Goal: Task Accomplishment & Management: Use online tool/utility

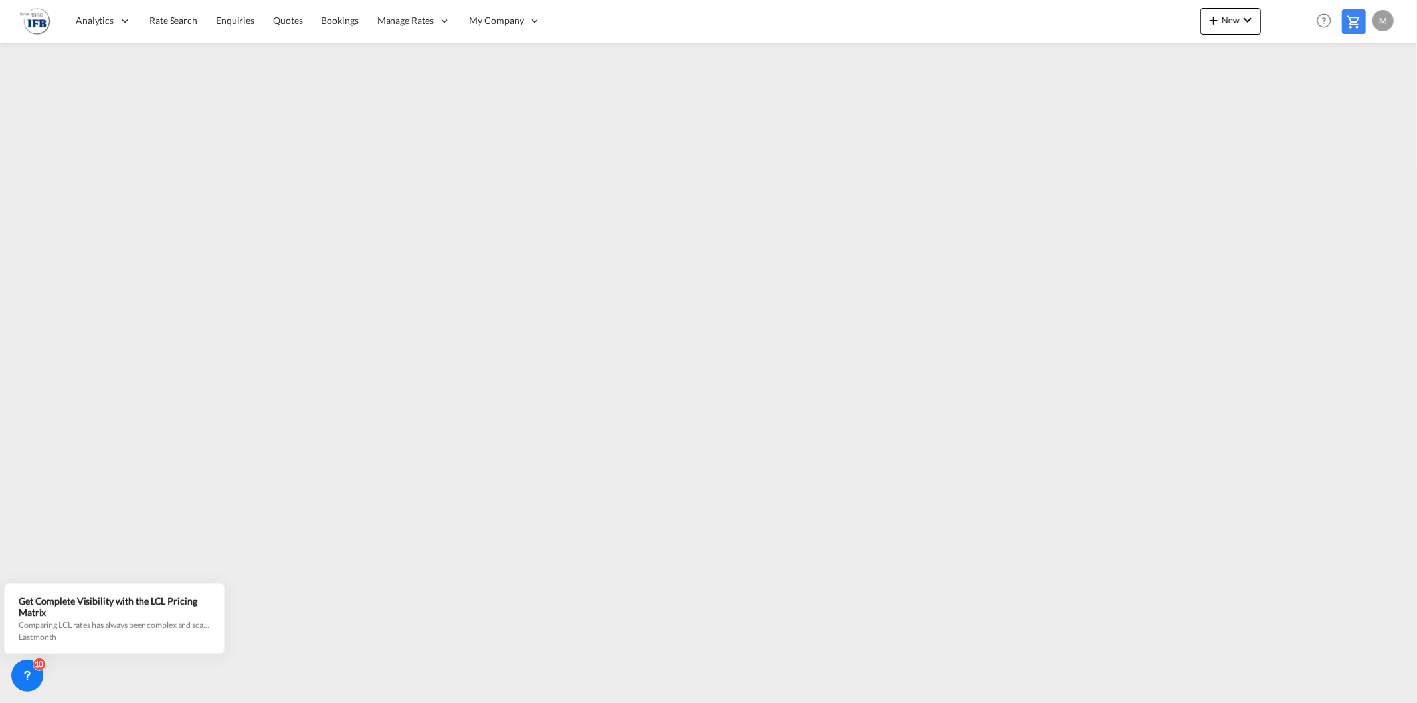
click at [27, 22] on img at bounding box center [35, 21] width 30 height 30
drag, startPoint x: 39, startPoint y: 22, endPoint x: 76, endPoint y: 22, distance: 37.2
click at [40, 22] on img at bounding box center [35, 21] width 30 height 30
click at [134, 24] on div "Analytics" at bounding box center [103, 20] width 74 height 43
click at [155, 23] on span "Rate Search" at bounding box center [173, 20] width 48 height 11
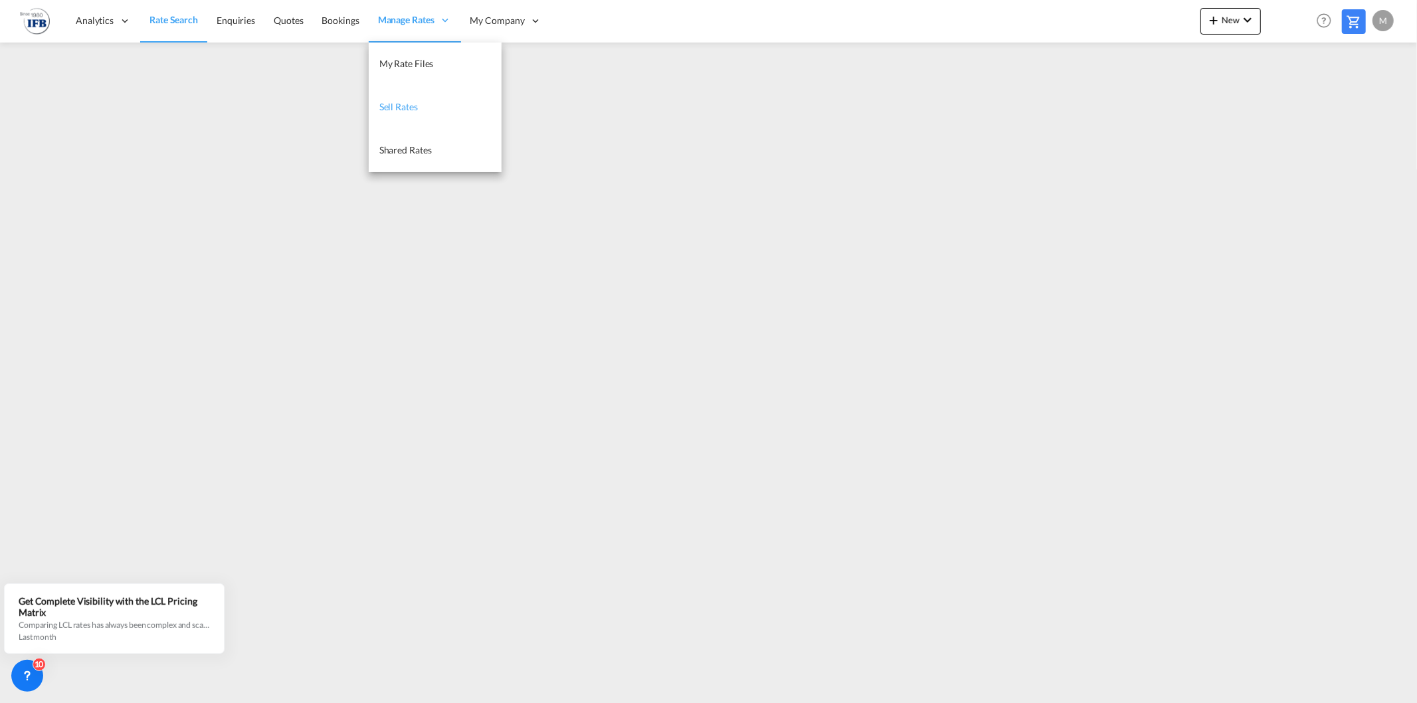
click at [423, 114] on link "Sell Rates" at bounding box center [435, 107] width 133 height 43
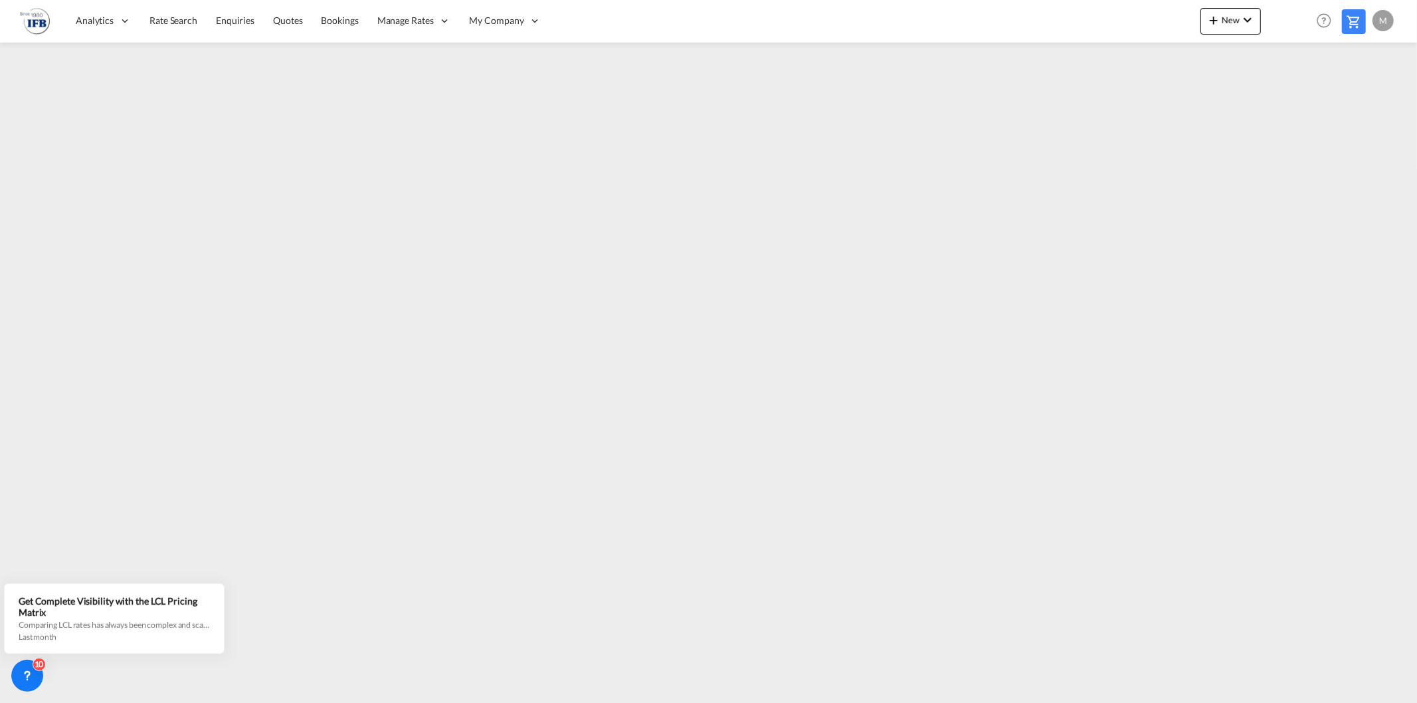
click at [44, 23] on img at bounding box center [35, 21] width 30 height 30
click at [25, 18] on img at bounding box center [35, 21] width 30 height 30
click at [88, 27] on div "Analytics" at bounding box center [103, 20] width 74 height 43
click at [120, 90] on link "Dashboard" at bounding box center [132, 107] width 133 height 43
click at [41, 31] on img at bounding box center [35, 21] width 30 height 30
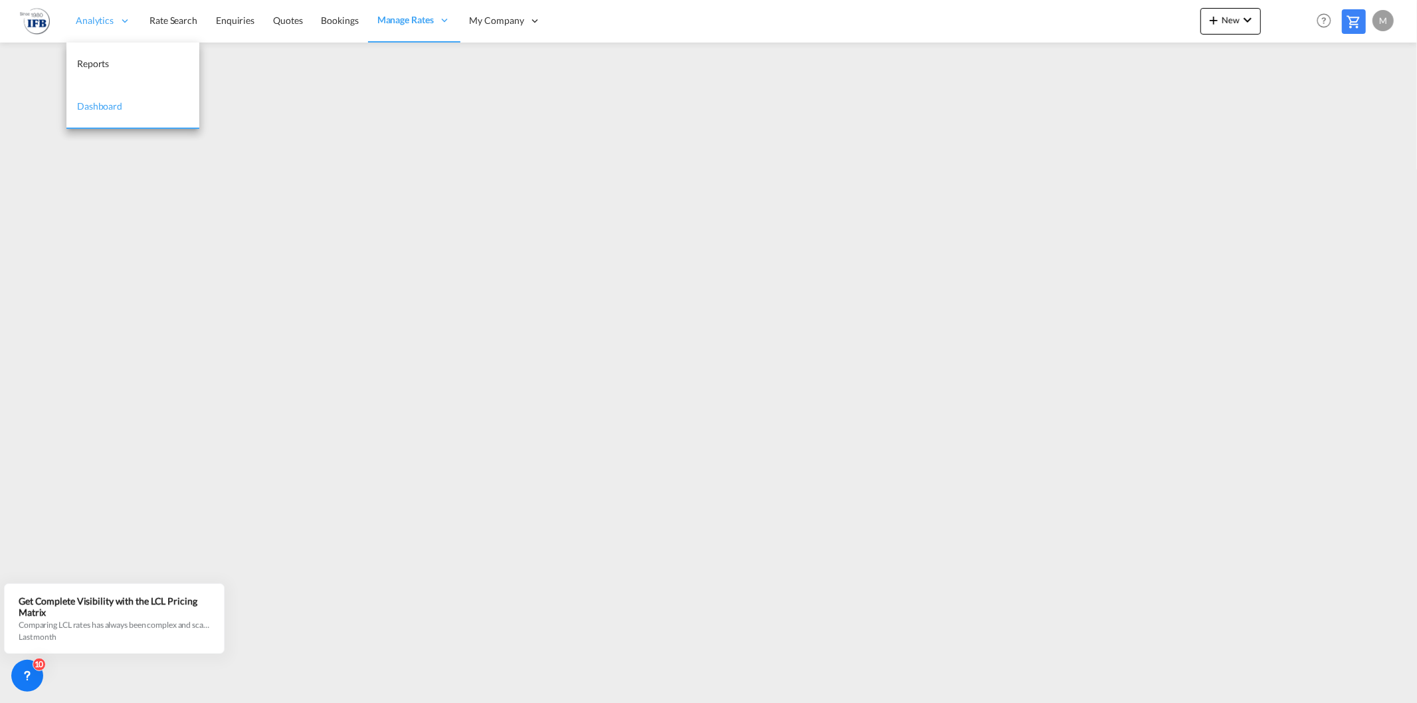
click at [67, 27] on div "Analytics" at bounding box center [103, 20] width 74 height 43
click at [107, 66] on span "Reports" at bounding box center [93, 63] width 32 height 11
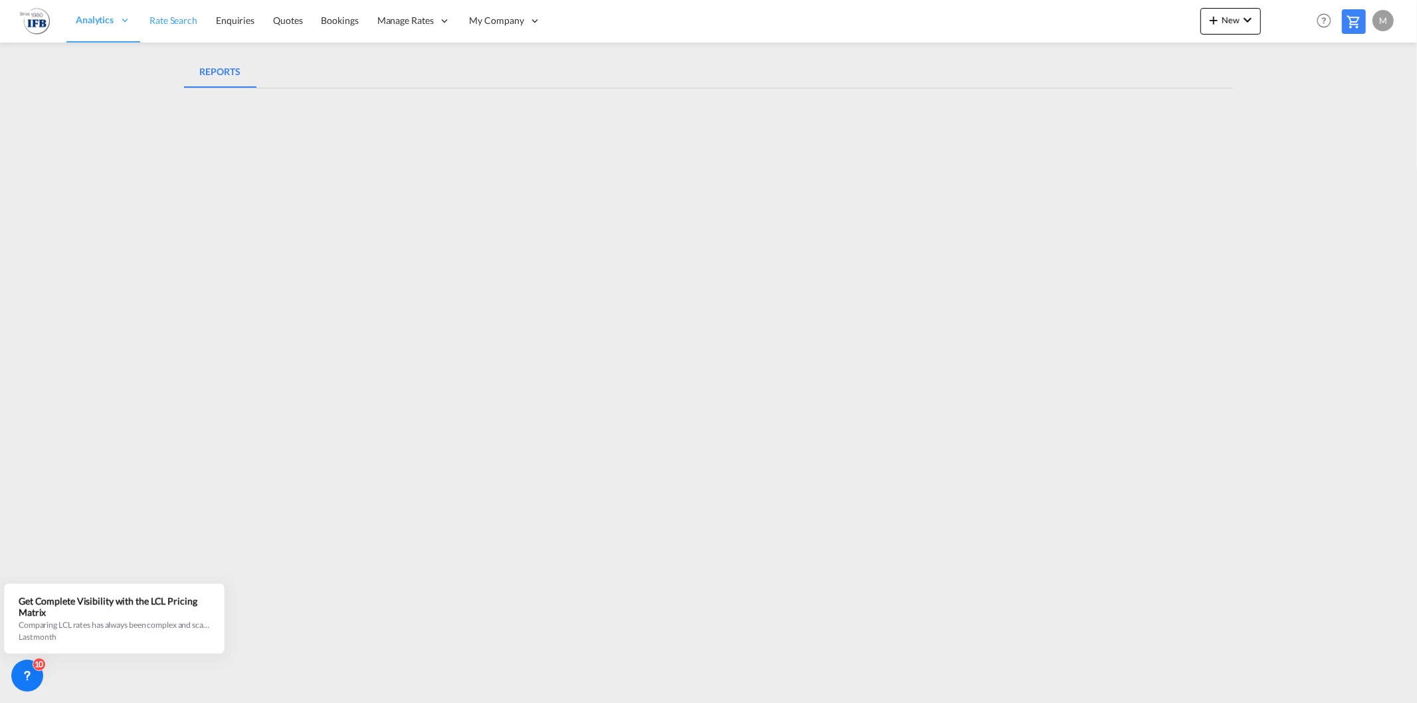
click at [173, 13] on link "Rate Search" at bounding box center [173, 20] width 66 height 43
click at [274, 18] on span "Quotes" at bounding box center [288, 20] width 29 height 11
click at [35, 17] on img at bounding box center [35, 21] width 30 height 30
click at [101, 31] on div "Analytics" at bounding box center [103, 20] width 74 height 43
click at [104, 16] on span "Analytics" at bounding box center [95, 20] width 38 height 13
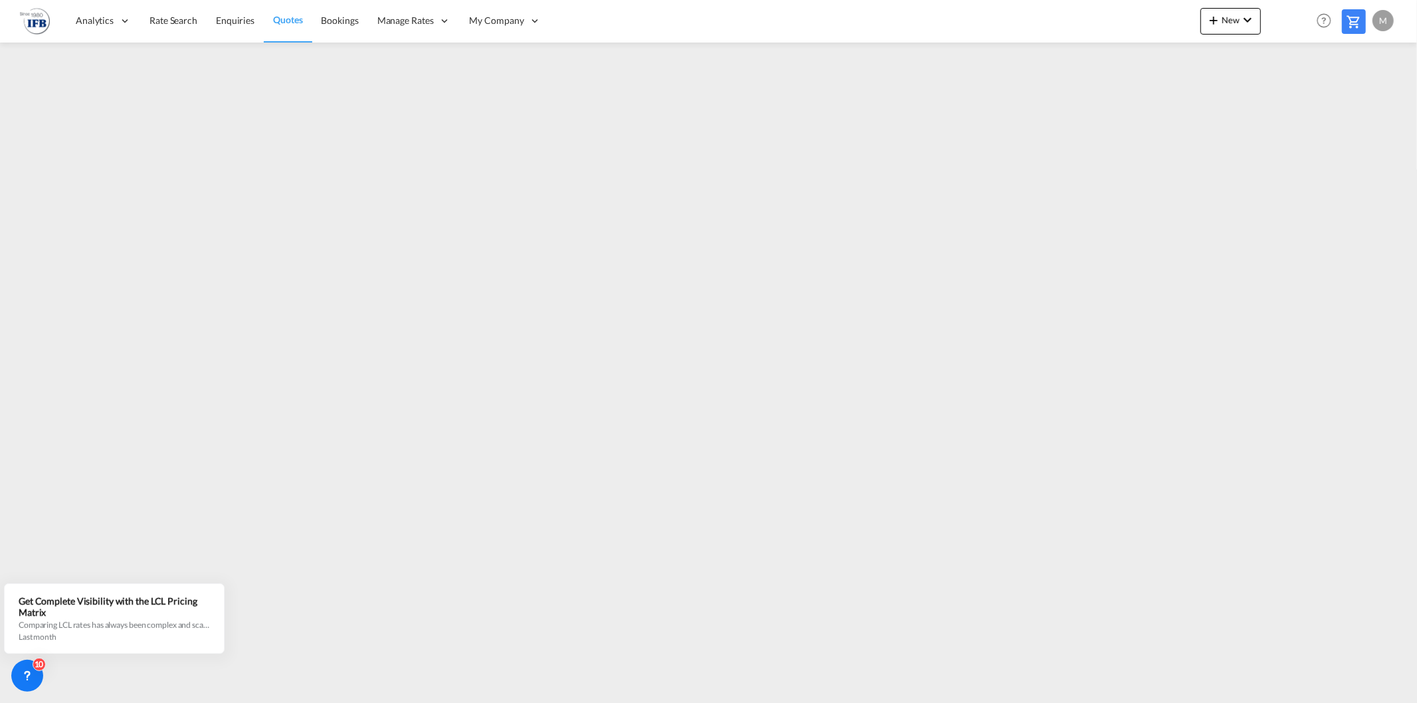
click at [54, 23] on div "Analytics Reports Dashboard Rate Search Enquiries Quotes Bookings" at bounding box center [708, 20] width 1377 height 41
click at [42, 23] on img at bounding box center [35, 21] width 30 height 30
click at [45, 24] on img at bounding box center [35, 21] width 30 height 30
click at [70, 18] on div "Analytics" at bounding box center [103, 20] width 74 height 43
click at [169, 21] on span "Rate Search" at bounding box center [173, 20] width 48 height 11
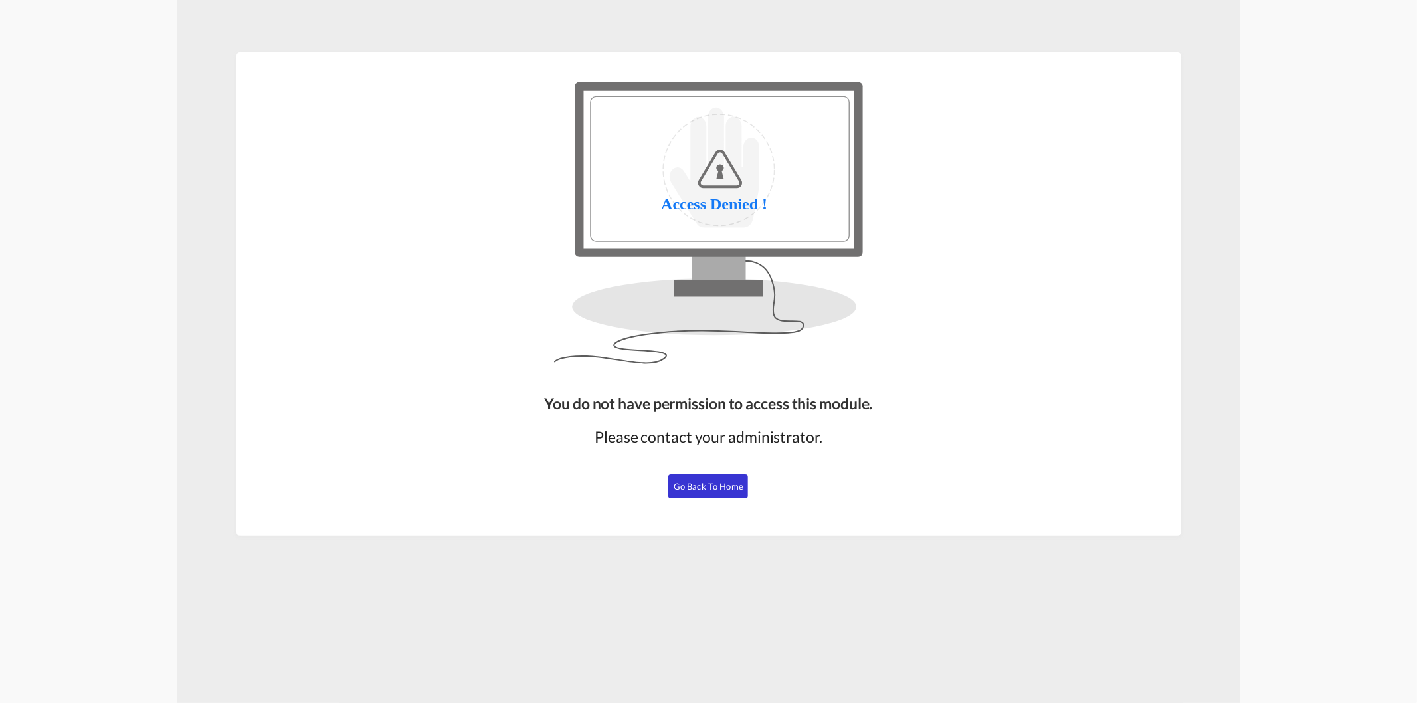
click at [706, 496] on button "Go Back to Home" at bounding box center [708, 486] width 80 height 24
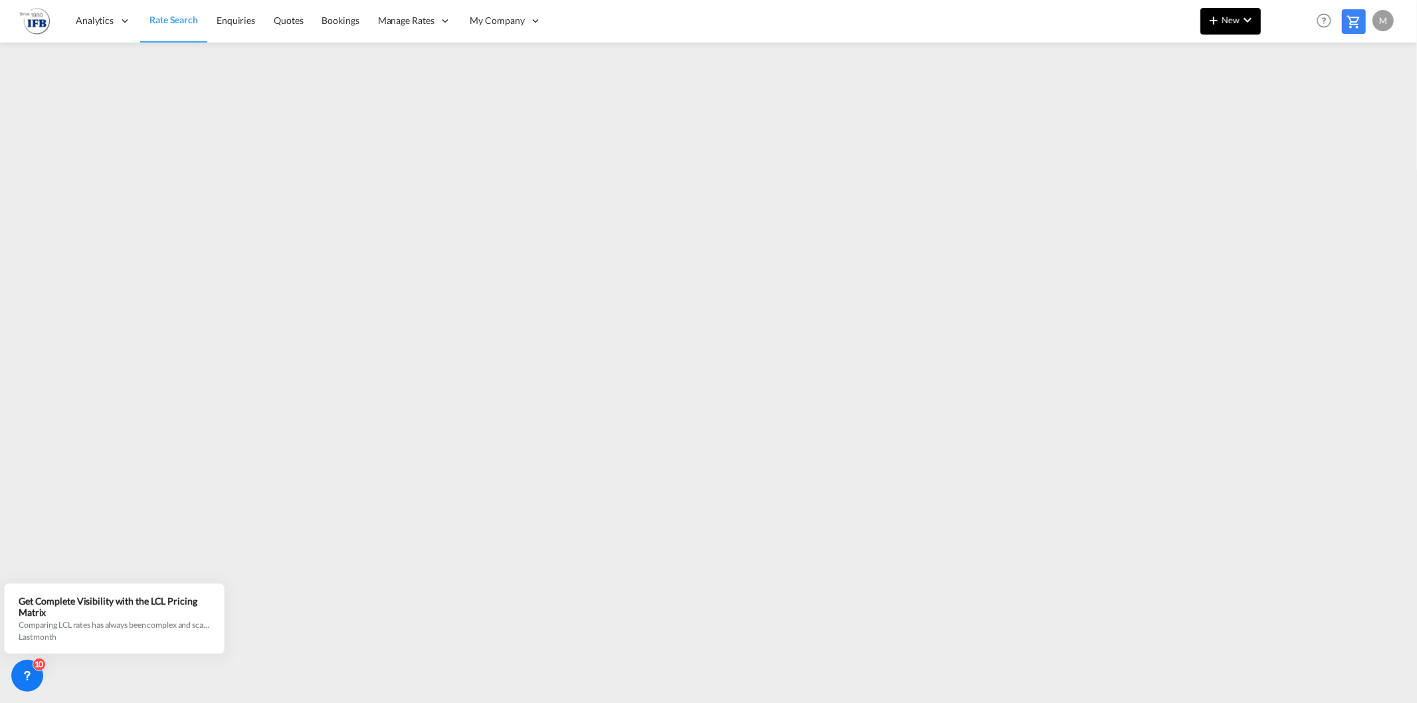
click at [1246, 27] on button "New" at bounding box center [1230, 21] width 60 height 27
click at [1290, 94] on span "Ratesheet" at bounding box center [1285, 99] width 15 height 27
